Goal: Transaction & Acquisition: Purchase product/service

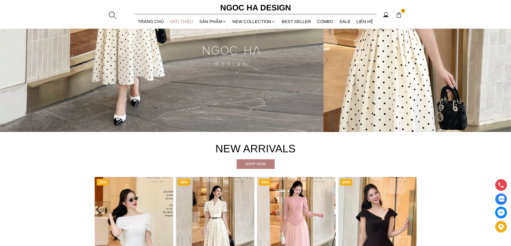
scroll to position [169, 0]
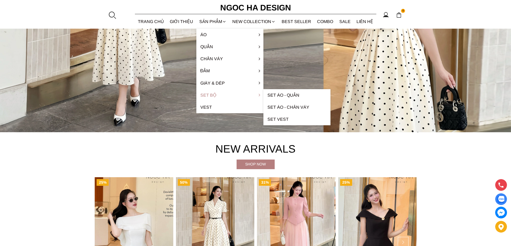
click at [209, 96] on link "Set Bộ" at bounding box center [229, 95] width 67 height 12
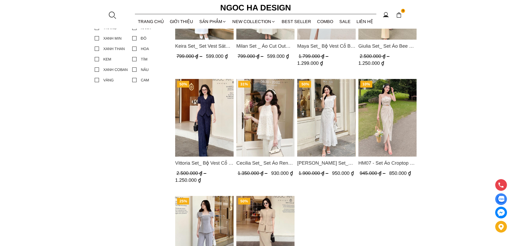
scroll to position [309, 0]
click at [207, 120] on img "Product image - Vittoria Set_ Bộ Vest Cổ V Quần Suông Kẻ Sọc BQ013" at bounding box center [204, 118] width 58 height 78
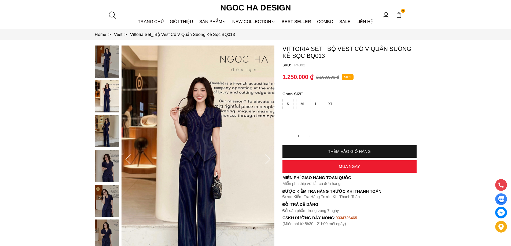
scroll to position [17, 0]
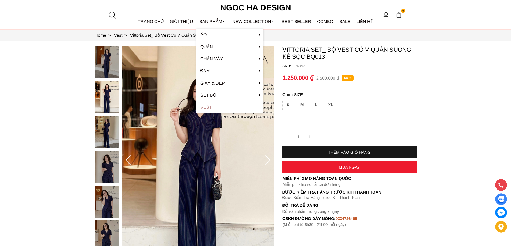
click at [208, 106] on link "Vest" at bounding box center [229, 107] width 67 height 12
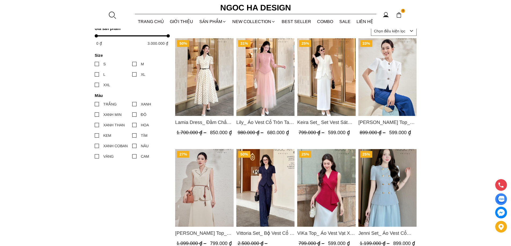
scroll to position [76, 0]
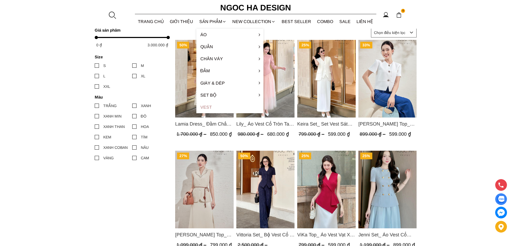
click at [205, 105] on link "Vest" at bounding box center [229, 107] width 67 height 12
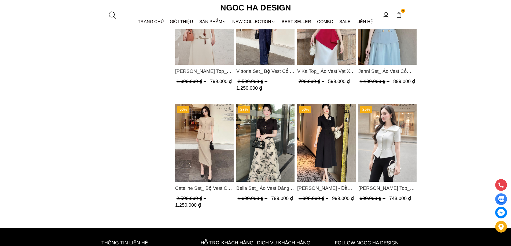
scroll to position [240, 0]
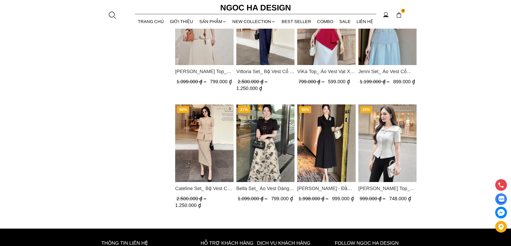
click at [209, 148] on img "Product image - Cateline Set_ Bộ Vest Cổ V Đính Cúc Nhí Chân Váy Bút Chì BJ127" at bounding box center [204, 144] width 58 height 78
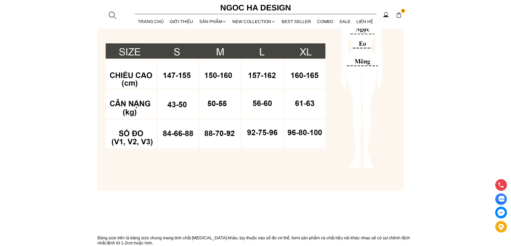
scroll to position [444, 0]
